Goal: Transaction & Acquisition: Subscribe to service/newsletter

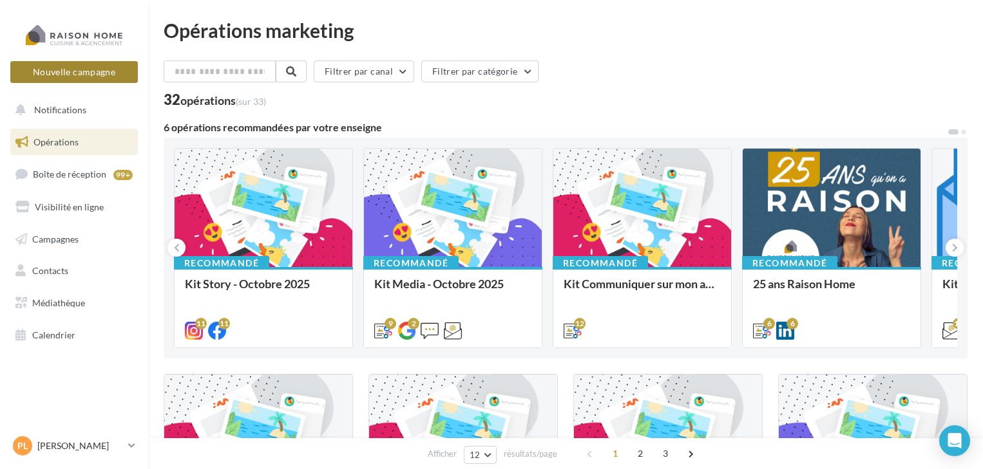
click at [105, 68] on button "Nouvelle campagne" at bounding box center [73, 72] width 127 height 22
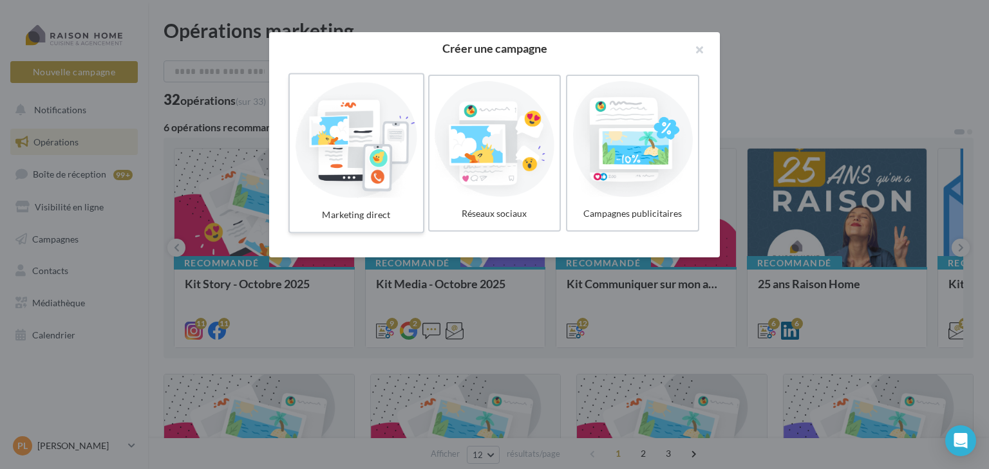
click at [348, 100] on div at bounding box center [356, 139] width 122 height 118
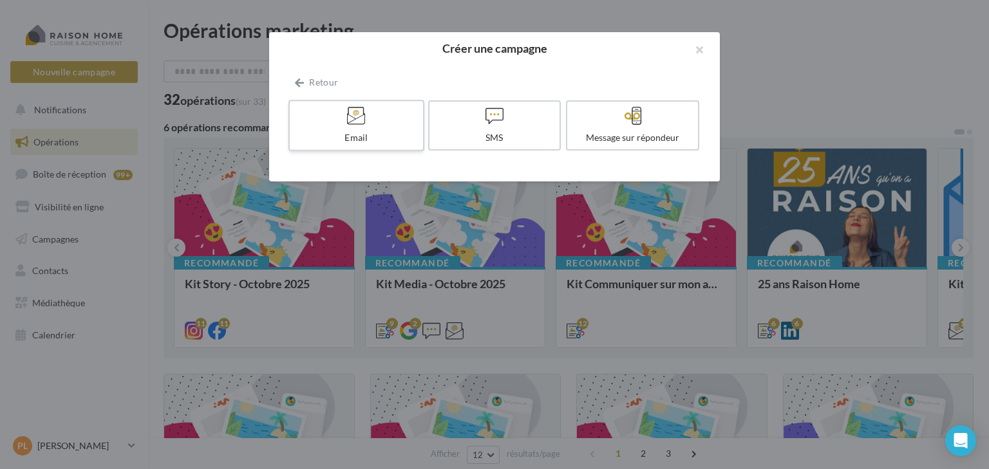
drag, startPoint x: 388, startPoint y: 135, endPoint x: 352, endPoint y: 131, distance: 36.3
click at [352, 131] on div "Email" at bounding box center [356, 137] width 122 height 13
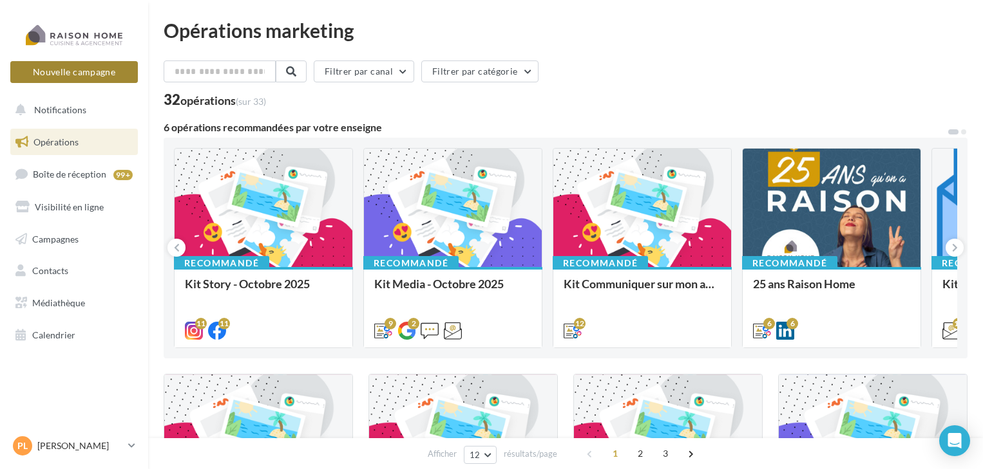
click at [106, 75] on button "Nouvelle campagne" at bounding box center [73, 72] width 127 height 22
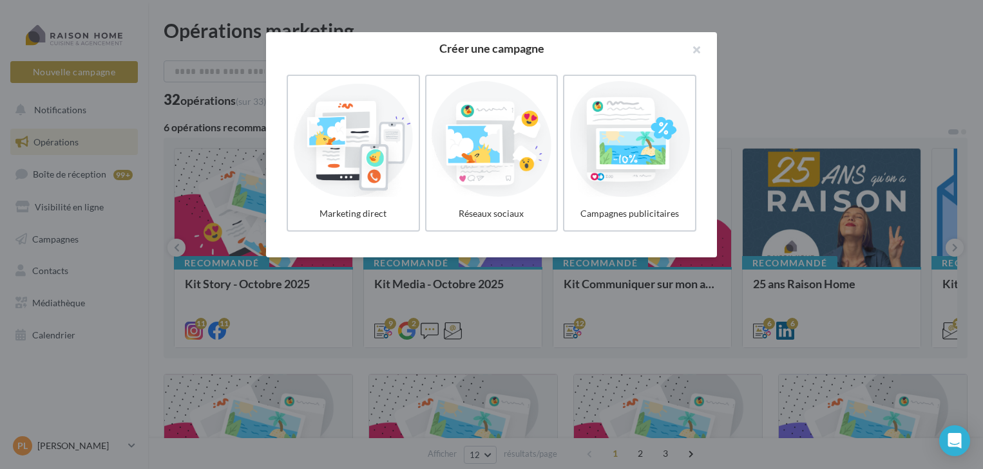
click at [155, 126] on div at bounding box center [491, 234] width 983 height 469
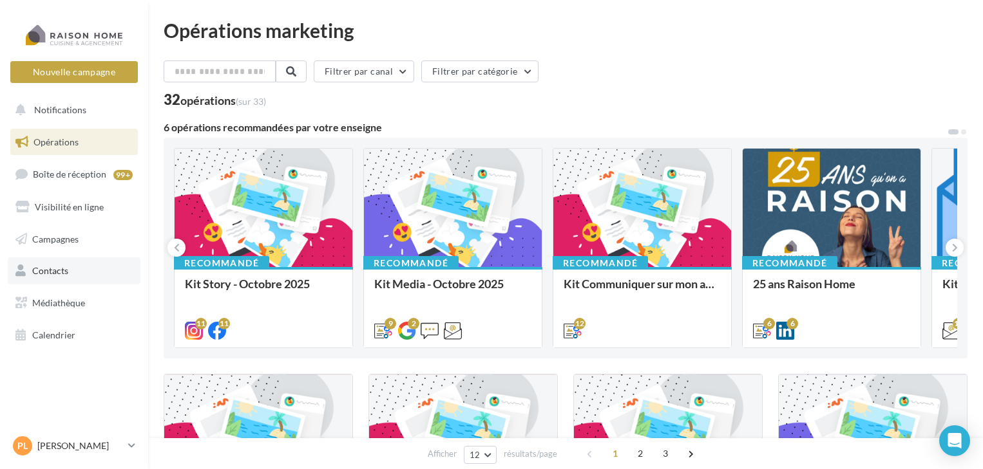
click at [65, 270] on span "Contacts" at bounding box center [50, 270] width 36 height 11
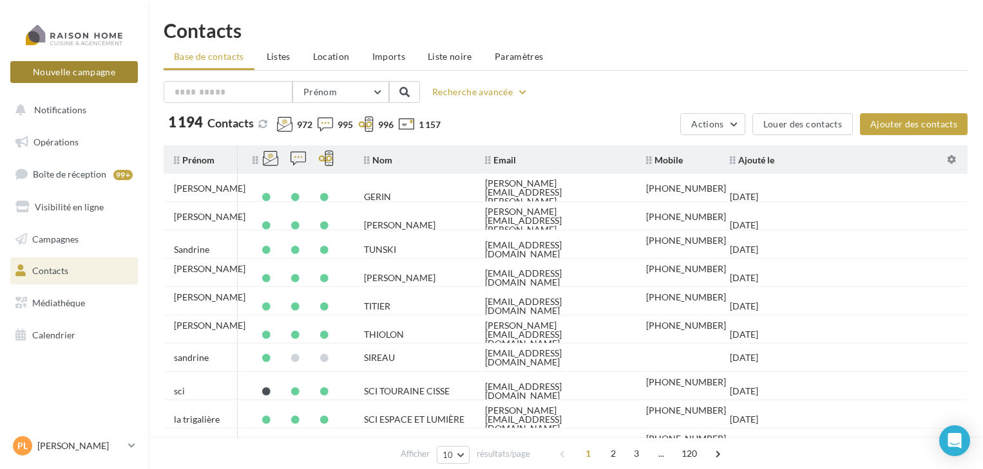
click at [79, 76] on button "Nouvelle campagne" at bounding box center [73, 72] width 127 height 22
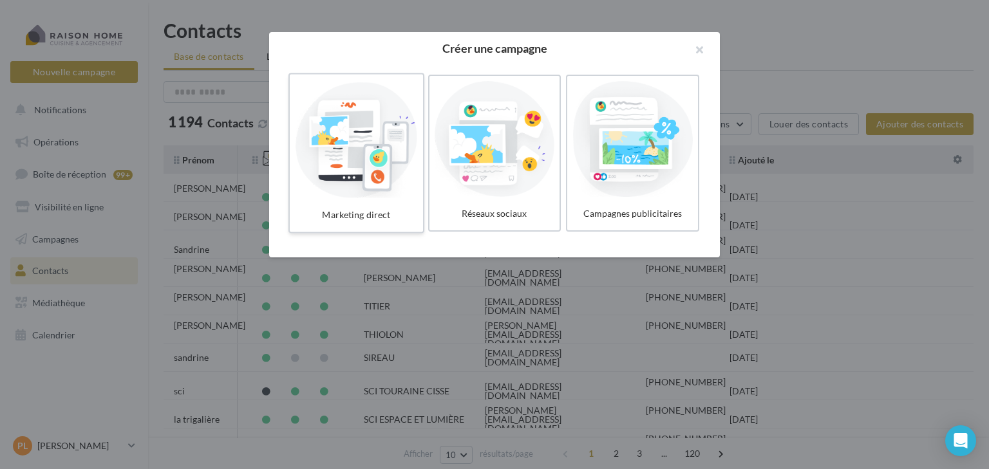
click at [304, 153] on div at bounding box center [356, 139] width 122 height 118
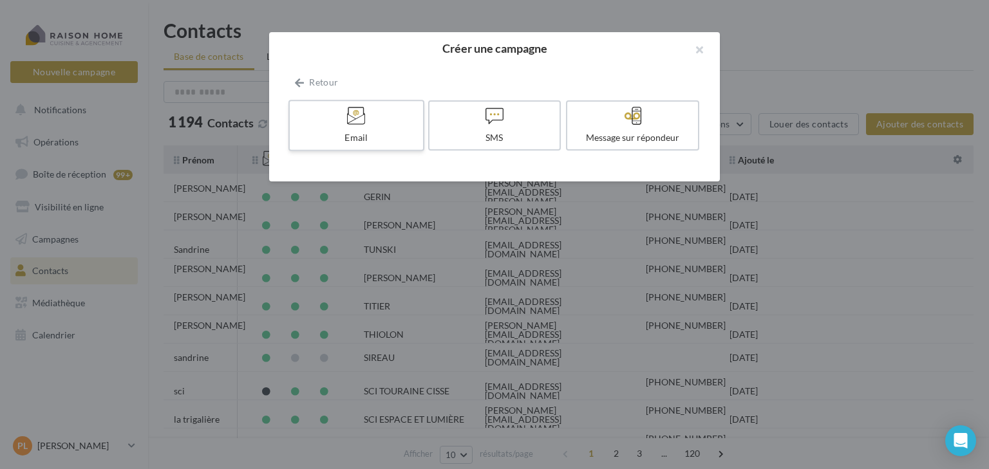
click at [328, 135] on div "Email" at bounding box center [356, 137] width 122 height 13
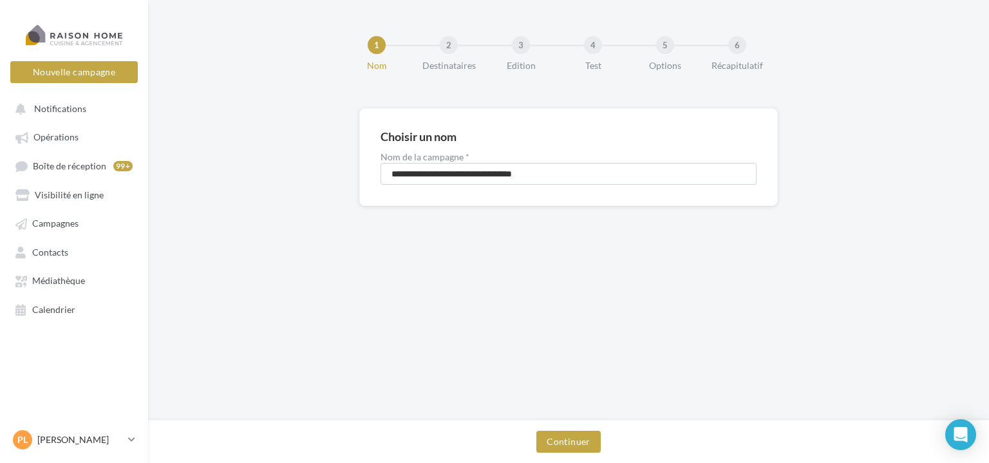
drag, startPoint x: 238, startPoint y: 112, endPoint x: 291, endPoint y: 45, distance: 85.7
click at [238, 112] on div "**********" at bounding box center [568, 177] width 841 height 139
click at [270, 78] on div "1 Nom 2 Destinataires 3 Edition 4 Test 5 Options 6 Récapitulatif" at bounding box center [589, 59] width 841 height 77
click at [476, 181] on input "**********" at bounding box center [569, 174] width 376 height 22
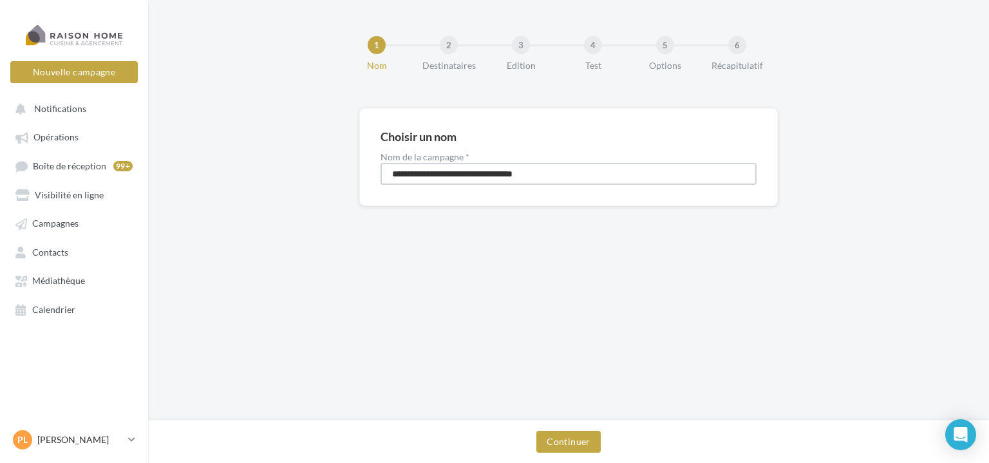
click at [476, 181] on input "**********" at bounding box center [569, 174] width 376 height 22
type input "*"
type input "****"
click at [576, 443] on button "Continuer" at bounding box center [568, 442] width 64 height 22
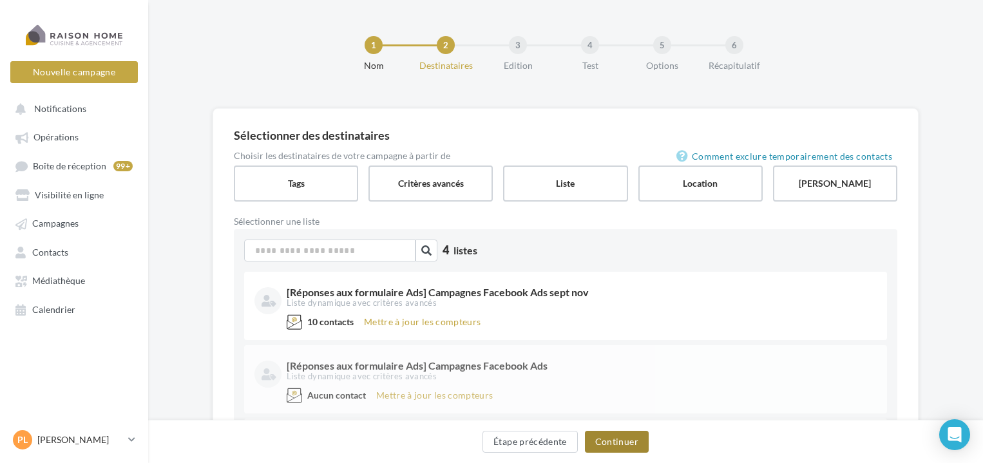
click at [609, 438] on button "Continuer" at bounding box center [617, 442] width 64 height 22
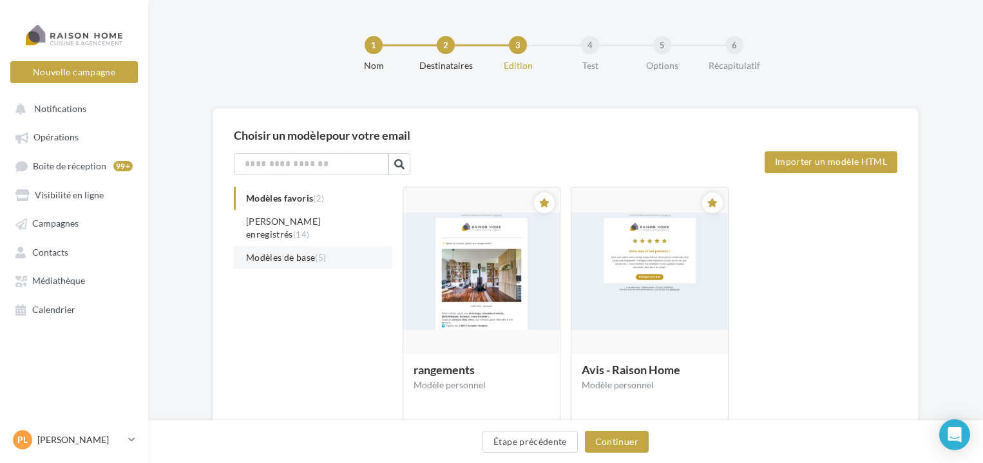
click at [307, 252] on span "Modèles de base (5)" at bounding box center [286, 257] width 80 height 11
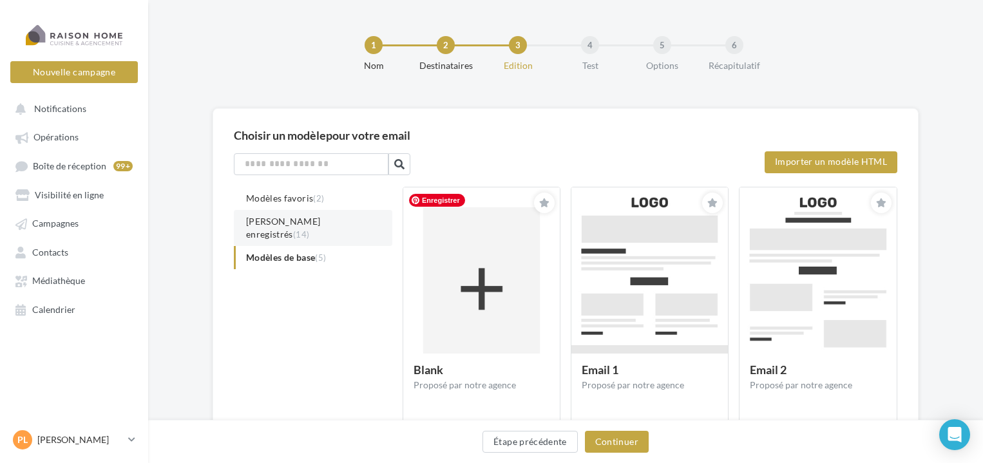
click at [288, 220] on span "Modèles enregistrés (14)" at bounding box center [283, 228] width 75 height 24
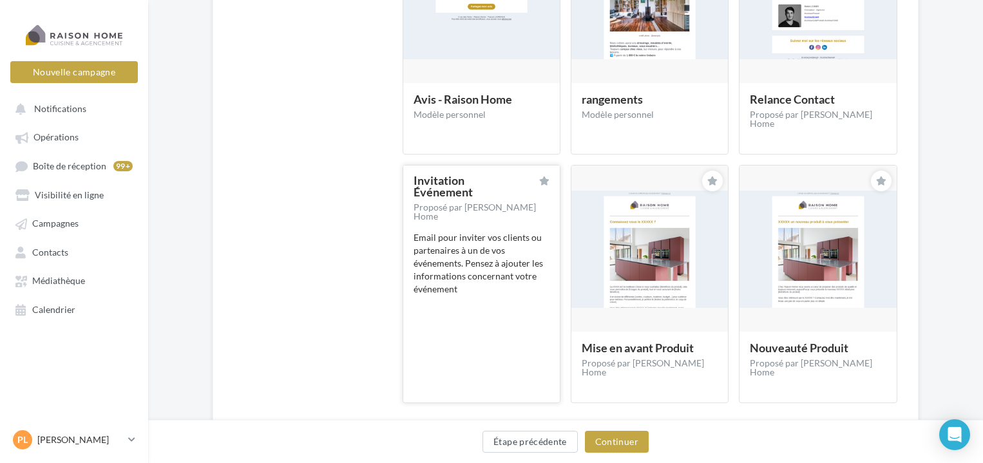
scroll to position [341, 0]
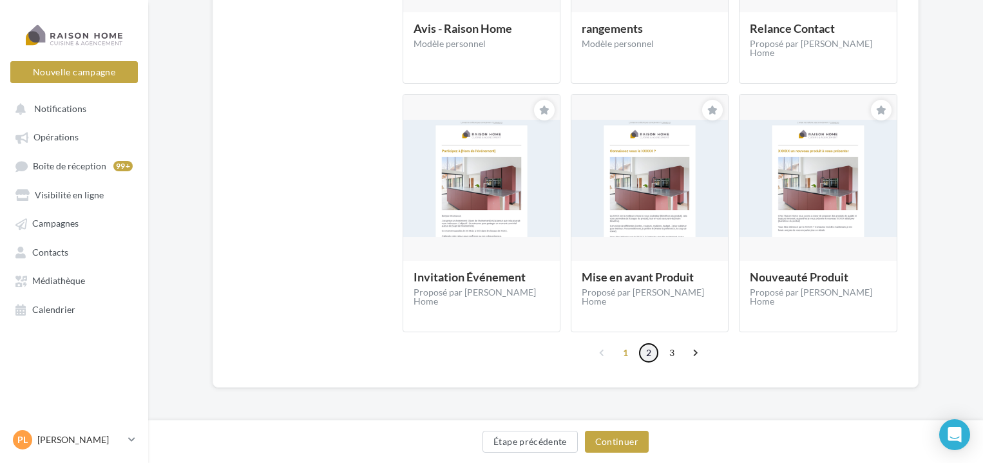
click at [645, 359] on link "2" at bounding box center [648, 353] width 21 height 21
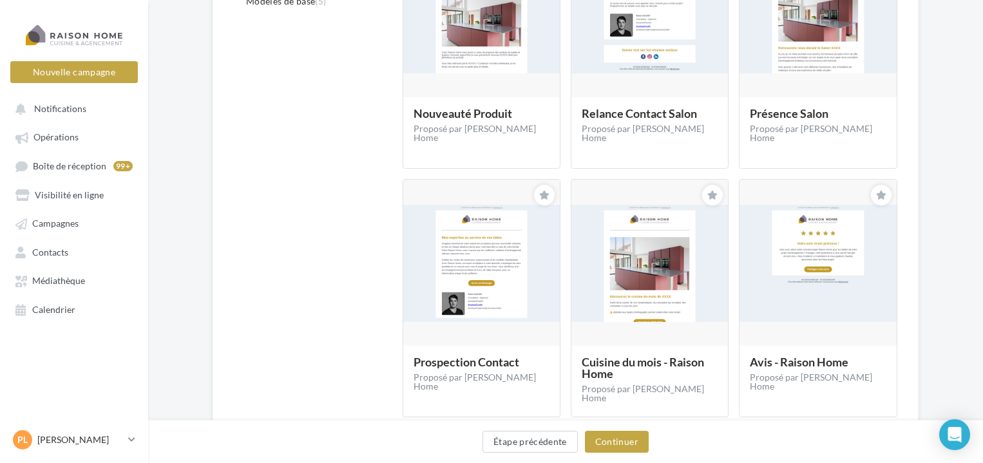
scroll to position [257, 0]
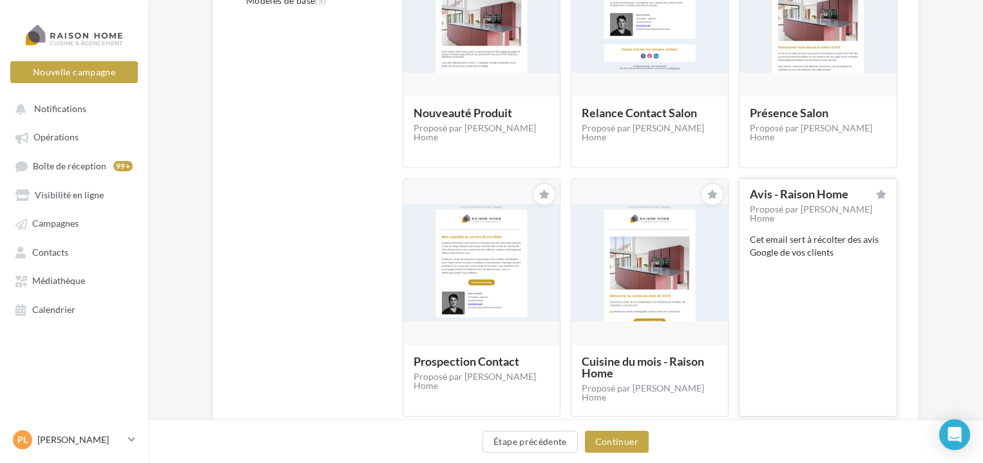
click at [804, 249] on div "Cet email sert à récolter des avis Google de vos clients" at bounding box center [817, 246] width 136 height 26
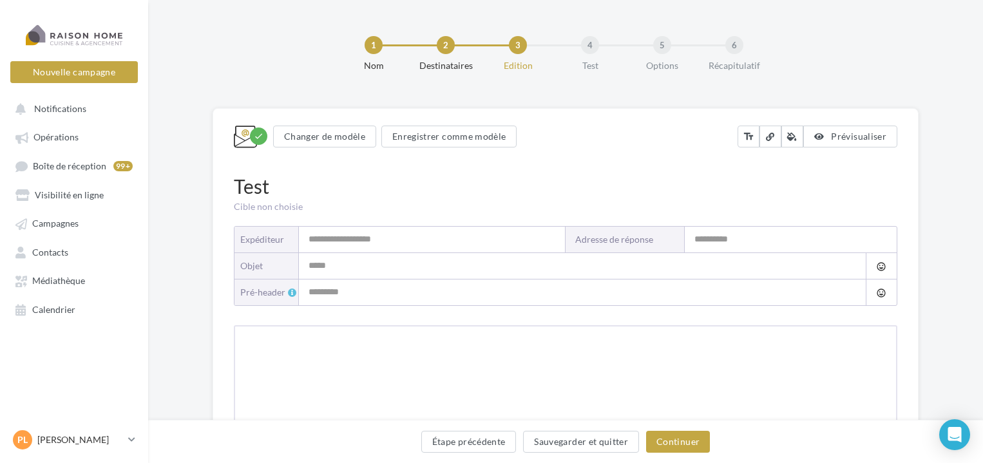
type input "**********"
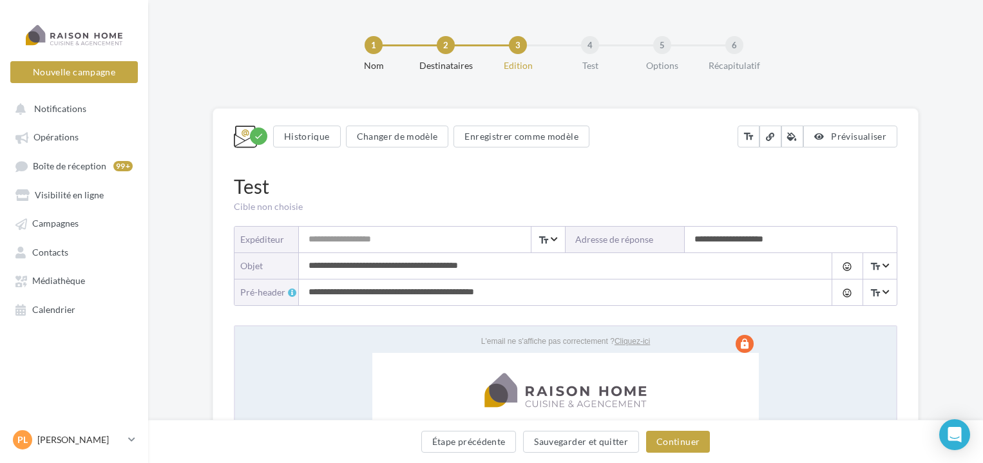
click at [254, 34] on div "1 Nom 2 Destinataires 3 Edition 4 Test 5 Options 6 Récapitulatif" at bounding box center [586, 59] width 834 height 77
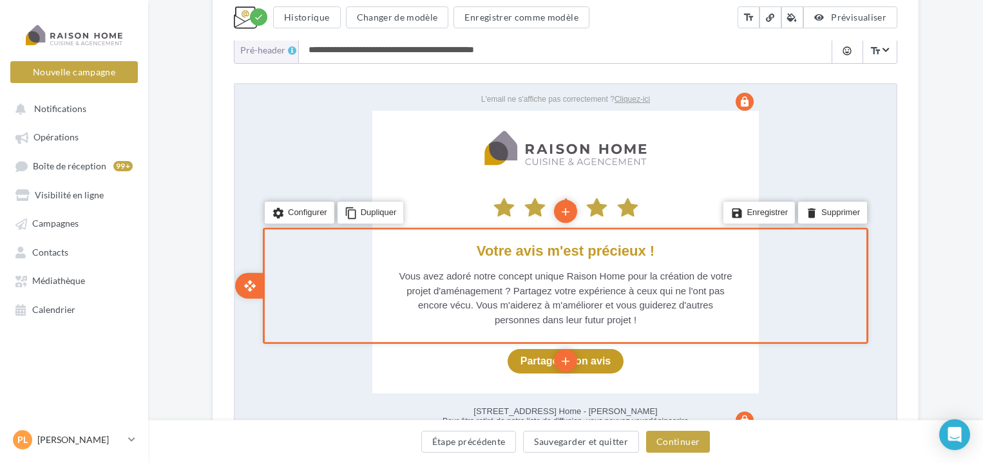
scroll to position [236, 0]
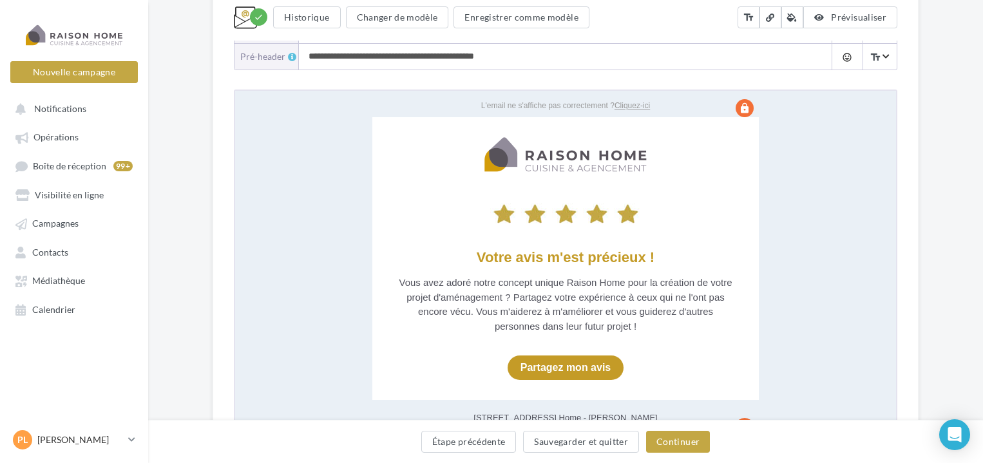
click at [191, 53] on div "**********" at bounding box center [565, 221] width 834 height 697
click at [442, 442] on button "Étape précédente" at bounding box center [468, 442] width 95 height 22
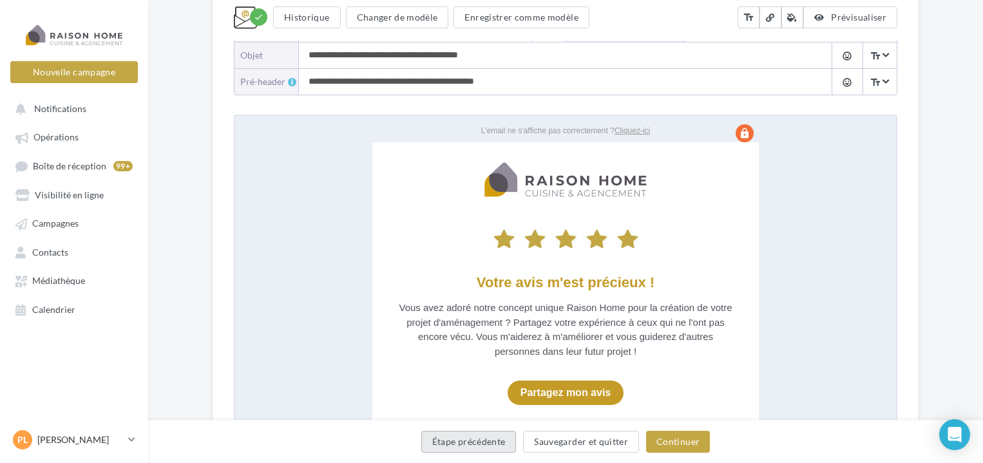
click at [441, 444] on button "Étape précédente" at bounding box center [468, 442] width 95 height 22
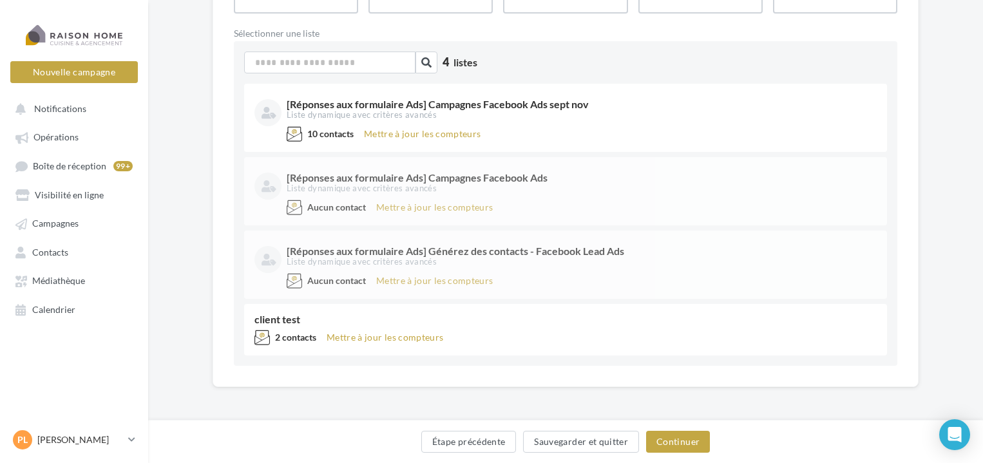
scroll to position [187, 0]
click at [430, 444] on button "Étape précédente" at bounding box center [468, 442] width 95 height 22
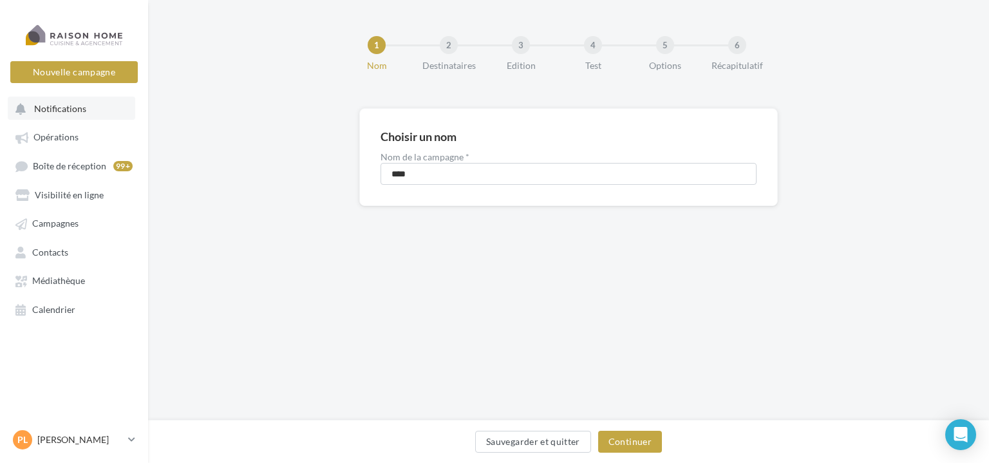
click at [68, 109] on span "Notifications" at bounding box center [60, 108] width 52 height 11
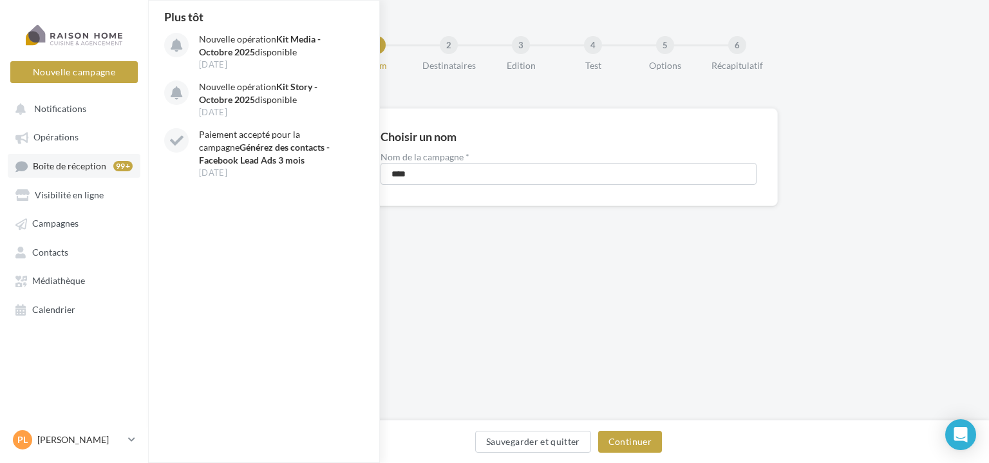
click at [61, 158] on link "Boîte de réception 99+" at bounding box center [74, 166] width 133 height 24
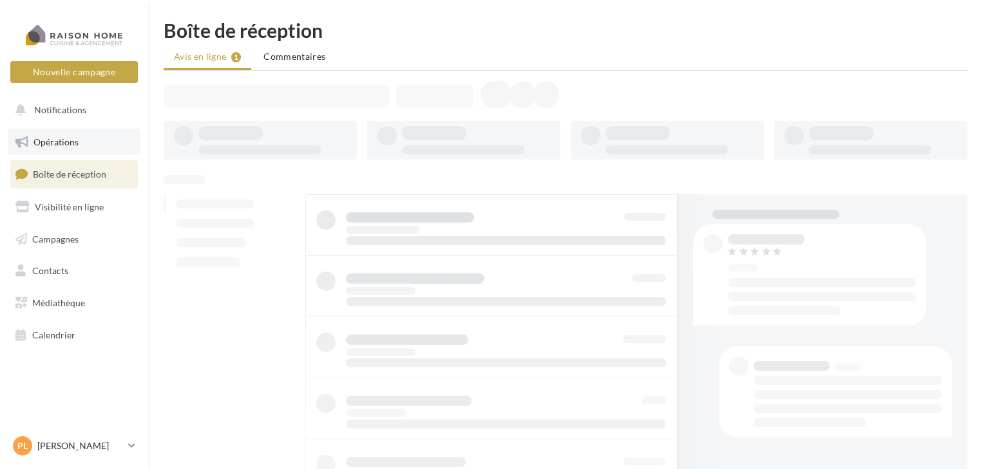
click at [62, 149] on link "Opérations" at bounding box center [74, 142] width 133 height 27
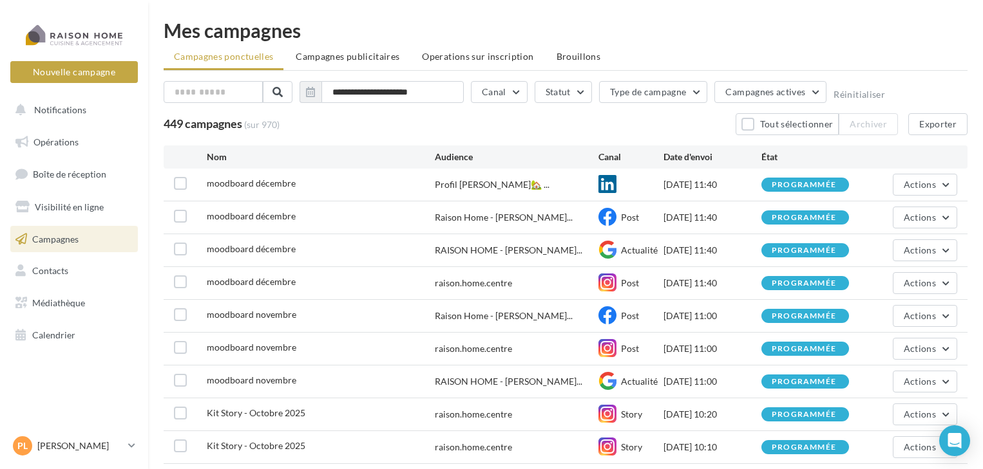
scroll to position [117, 0]
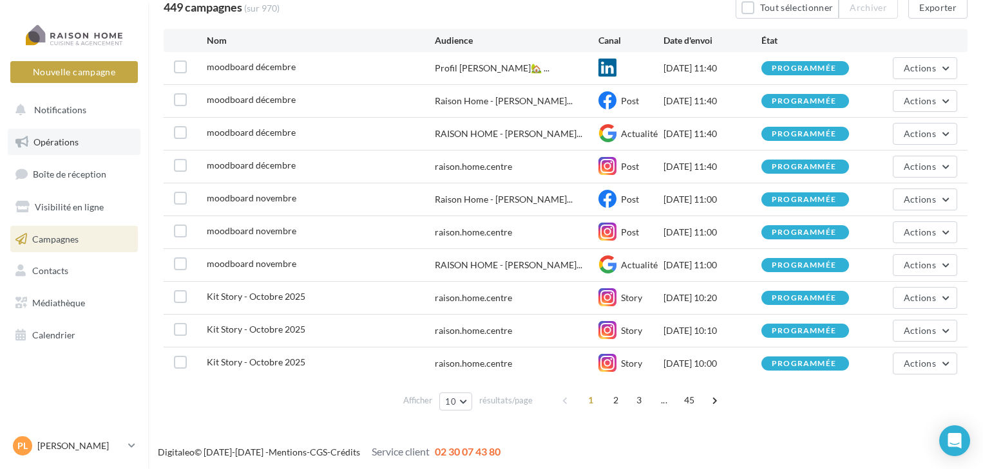
click at [76, 129] on link "Opérations" at bounding box center [74, 142] width 133 height 27
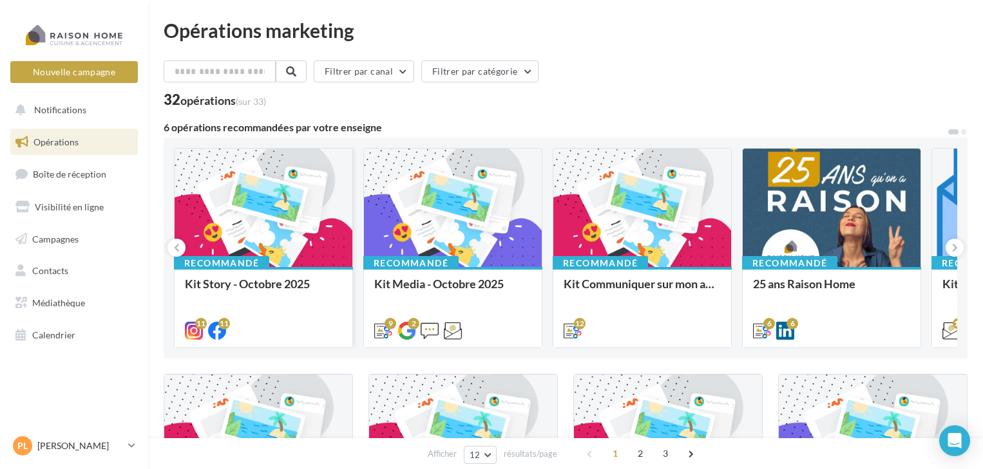
scroll to position [452, 0]
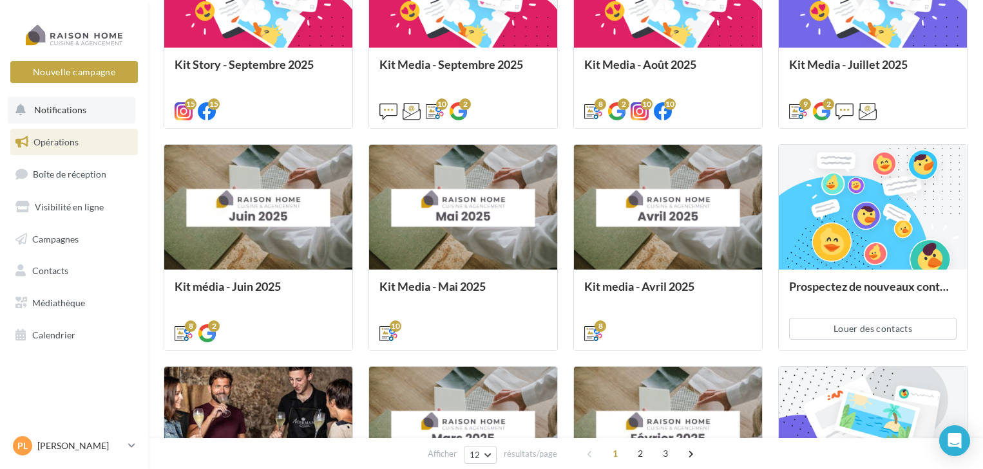
click at [76, 118] on button "Notifications" at bounding box center [71, 110] width 127 height 27
